Goal: Transaction & Acquisition: Purchase product/service

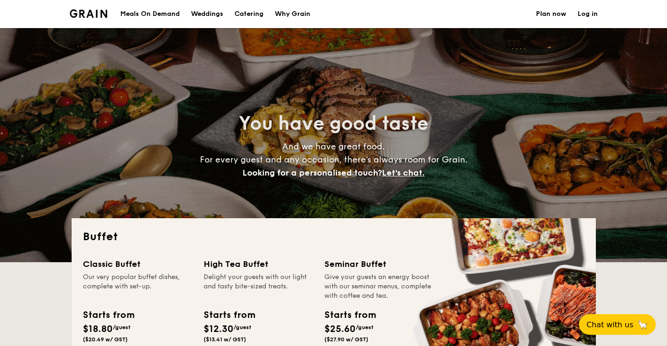
select select
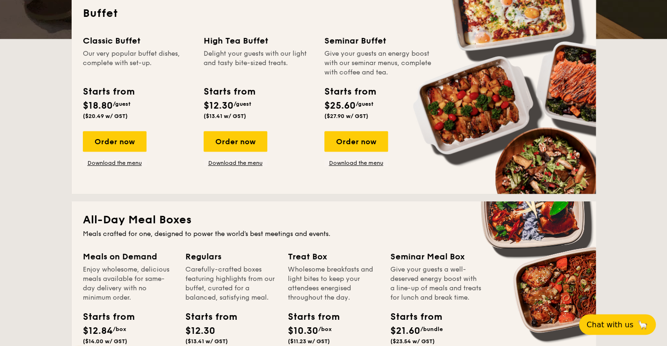
scroll to position [175, 0]
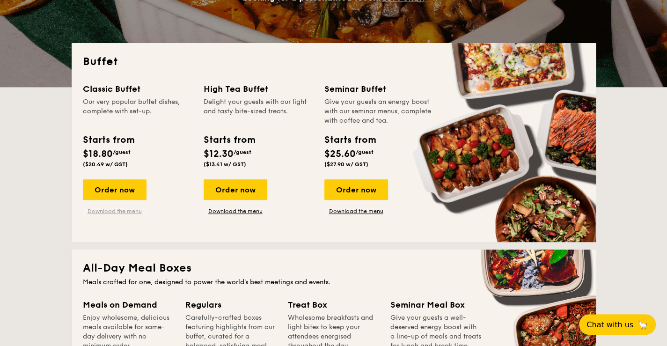
click at [129, 213] on link "Download the menu" at bounding box center [115, 210] width 64 height 7
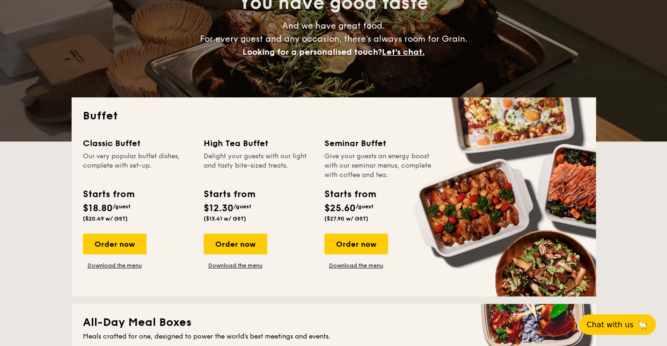
scroll to position [0, 0]
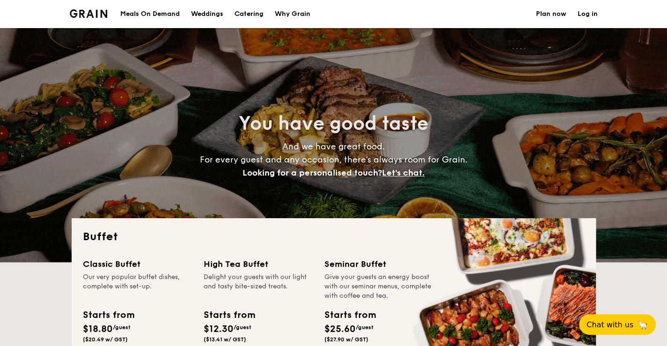
click at [257, 12] on h1 "Catering" at bounding box center [249, 14] width 29 height 28
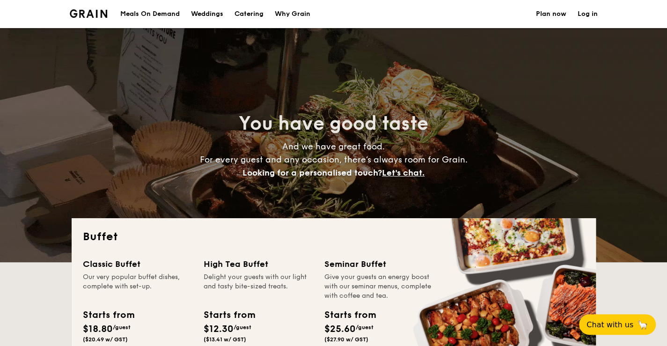
click at [257, 12] on h1 "Catering" at bounding box center [249, 14] width 29 height 28
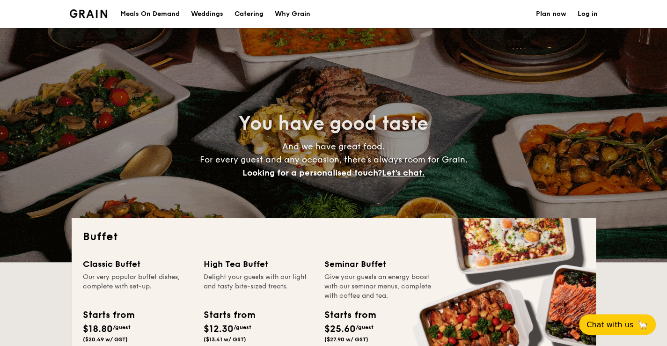
click at [257, 12] on h1 "Catering" at bounding box center [249, 14] width 29 height 28
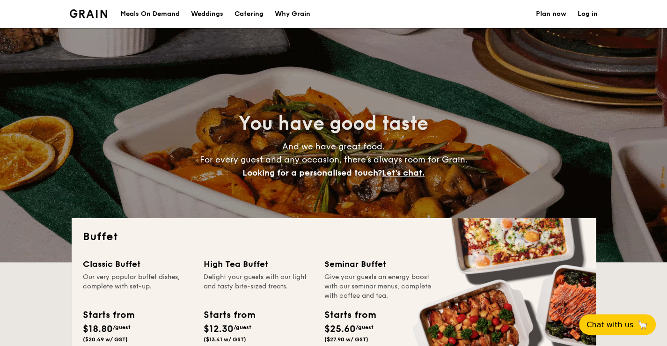
click at [257, 12] on h1 "Catering" at bounding box center [249, 14] width 29 height 28
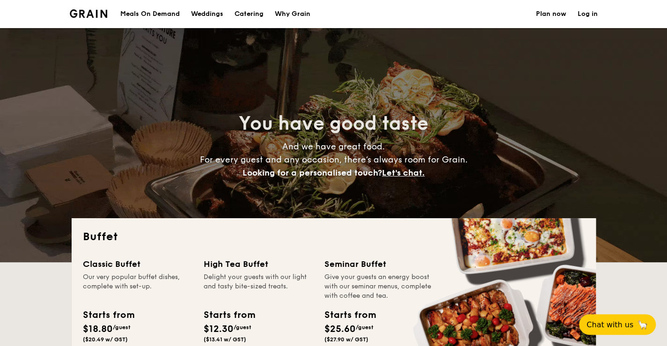
click at [168, 15] on div "Meals On Demand" at bounding box center [149, 14] width 59 height 28
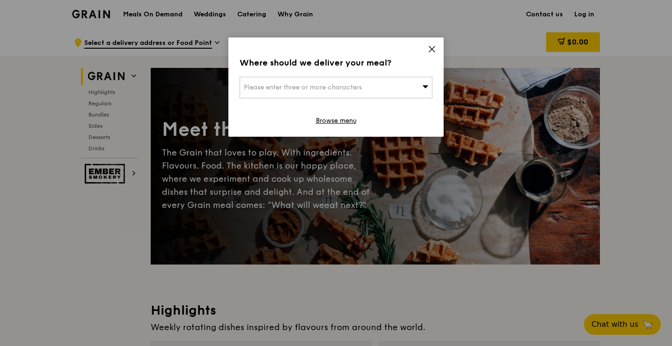
click at [426, 47] on div "Where should we deliver your meal? Please enter three or more characters Browse…" at bounding box center [336, 86] width 215 height 99
click at [435, 48] on icon at bounding box center [432, 49] width 8 height 8
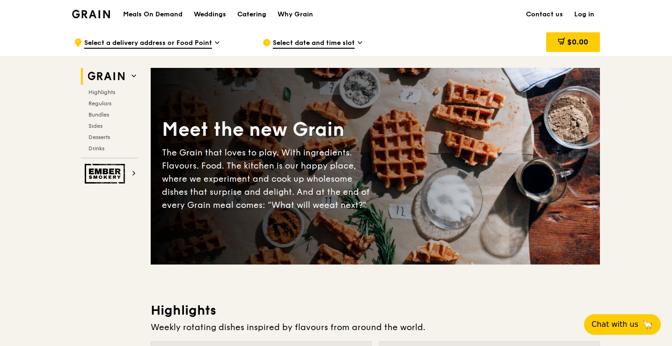
click at [258, 15] on div "Catering" at bounding box center [251, 14] width 29 height 28
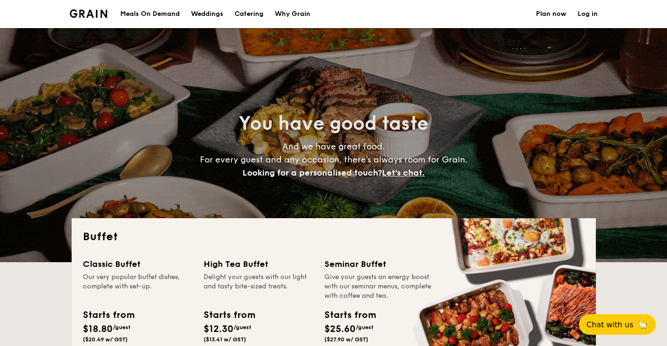
select select
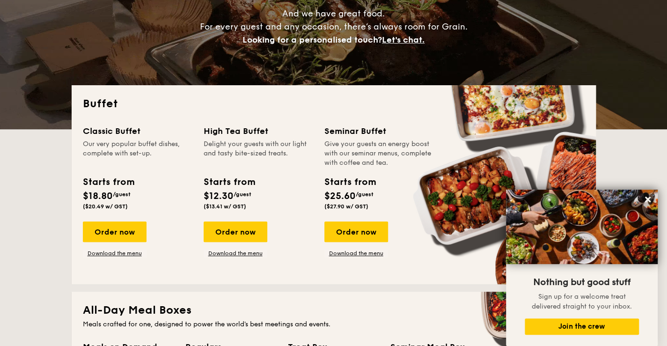
scroll to position [143, 0]
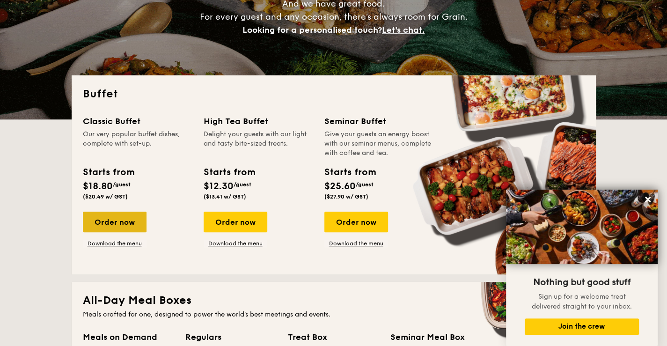
click at [127, 224] on div "Order now" at bounding box center [115, 222] width 64 height 21
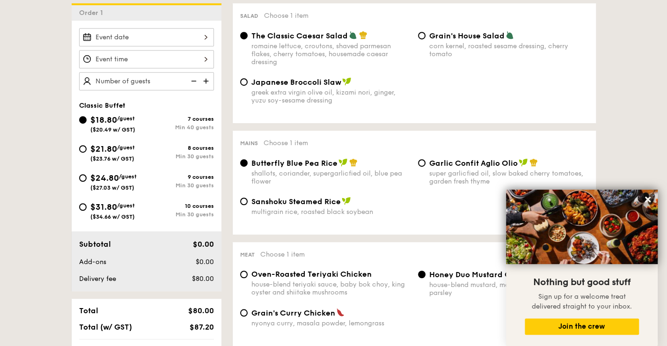
scroll to position [266, 0]
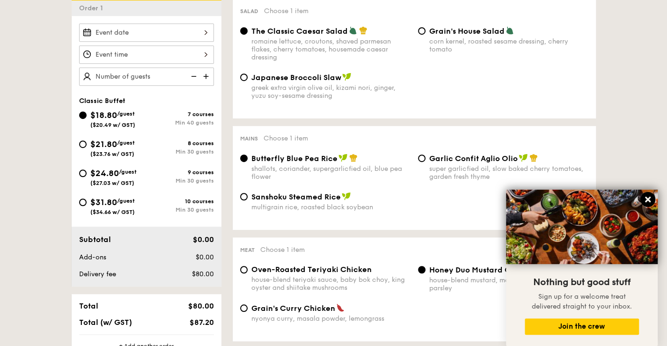
click at [651, 196] on icon at bounding box center [648, 199] width 8 height 8
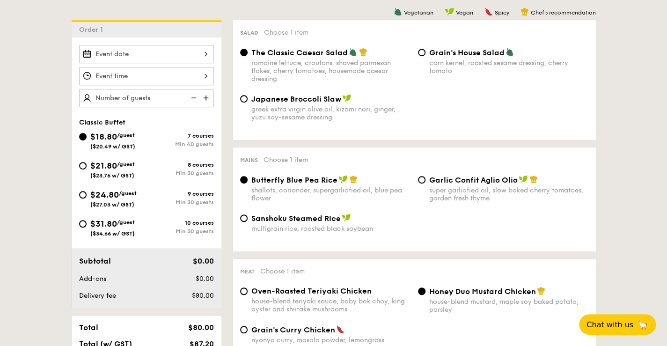
scroll to position [244, 0]
